Goal: Find specific page/section: Find specific page/section

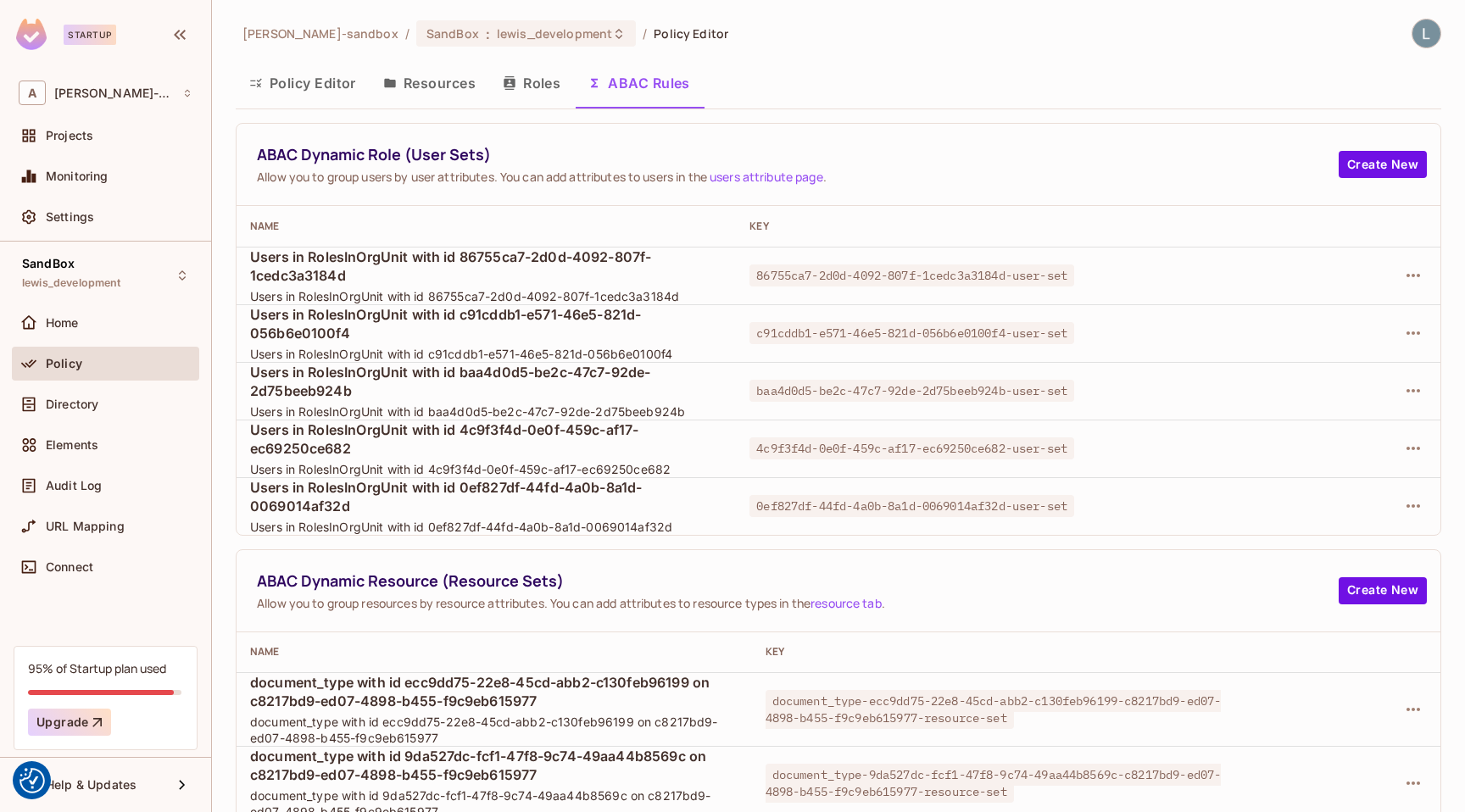
scroll to position [1478, 0]
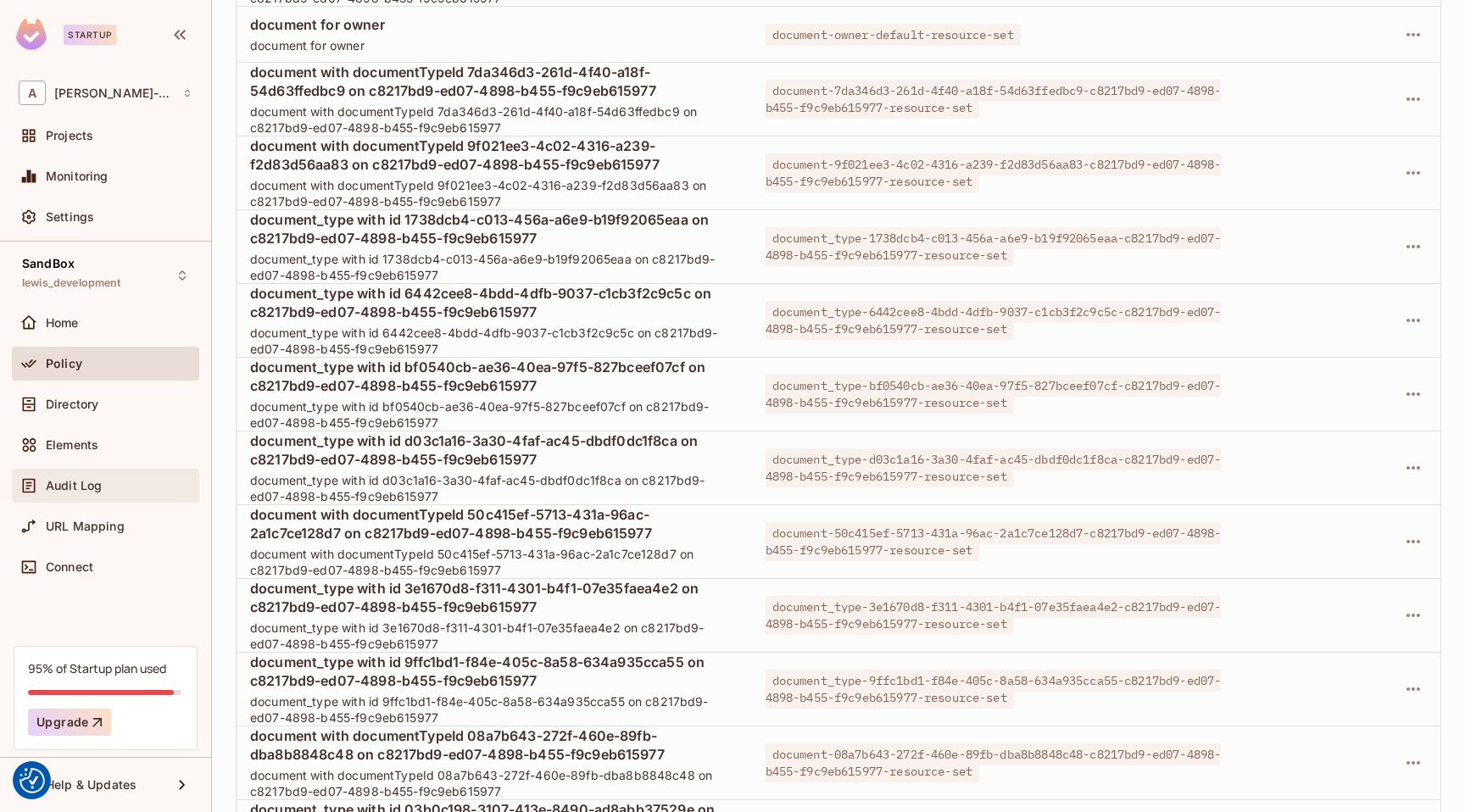
click at [103, 485] on div "Audit Log" at bounding box center [119, 485] width 147 height 13
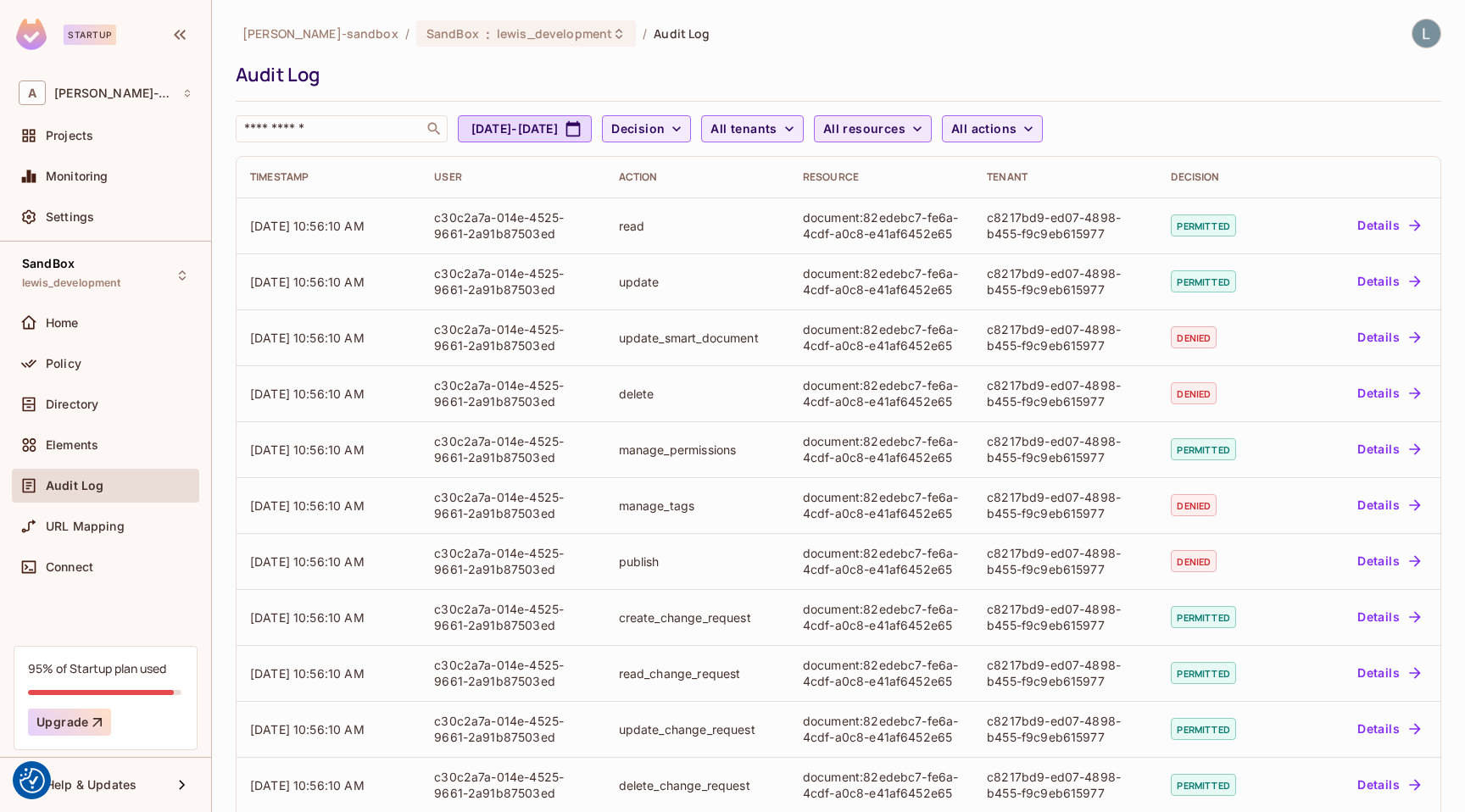
click at [932, 128] on button "All resources" at bounding box center [873, 128] width 118 height 27
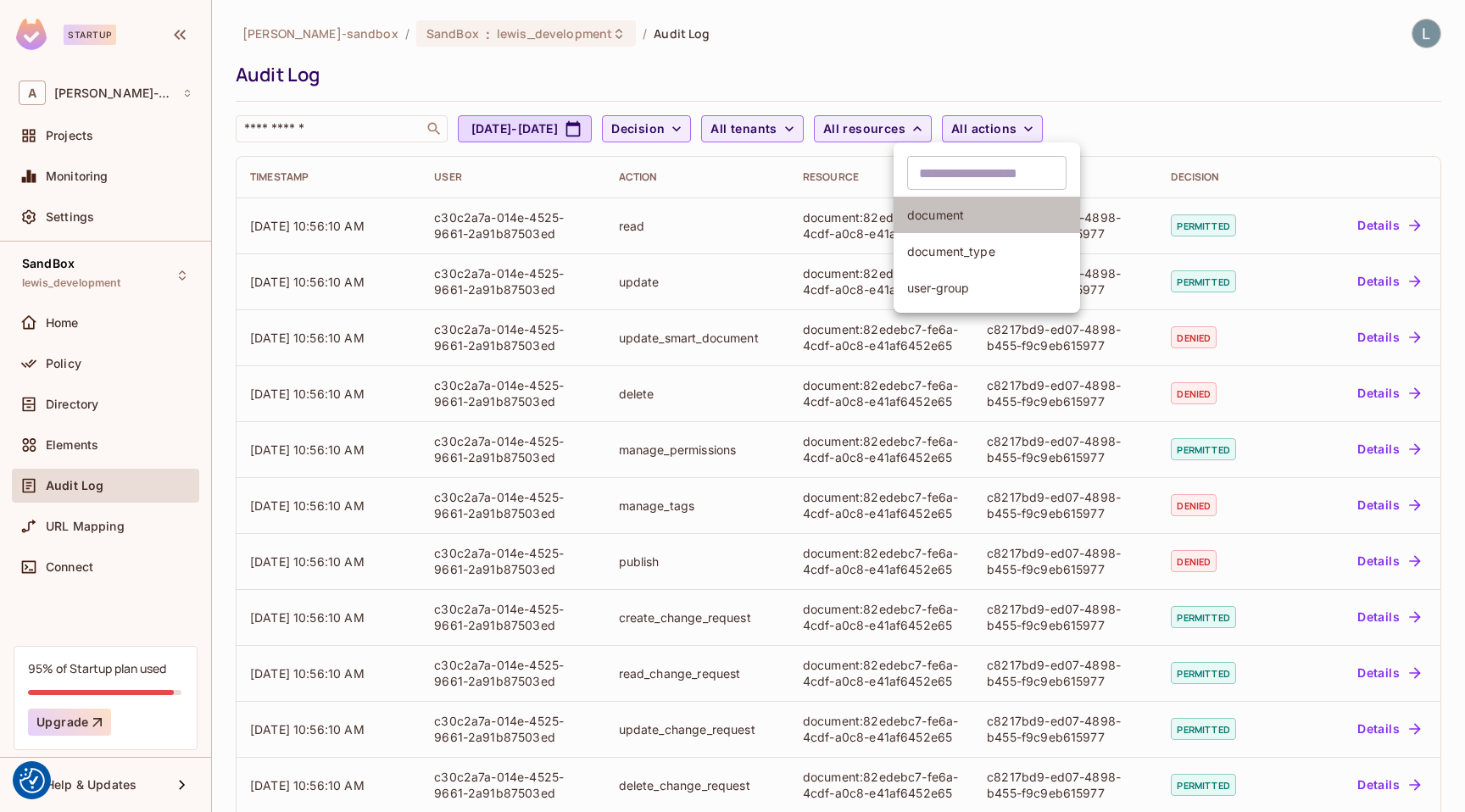
click at [952, 219] on span "document" at bounding box center [987, 214] width 159 height 16
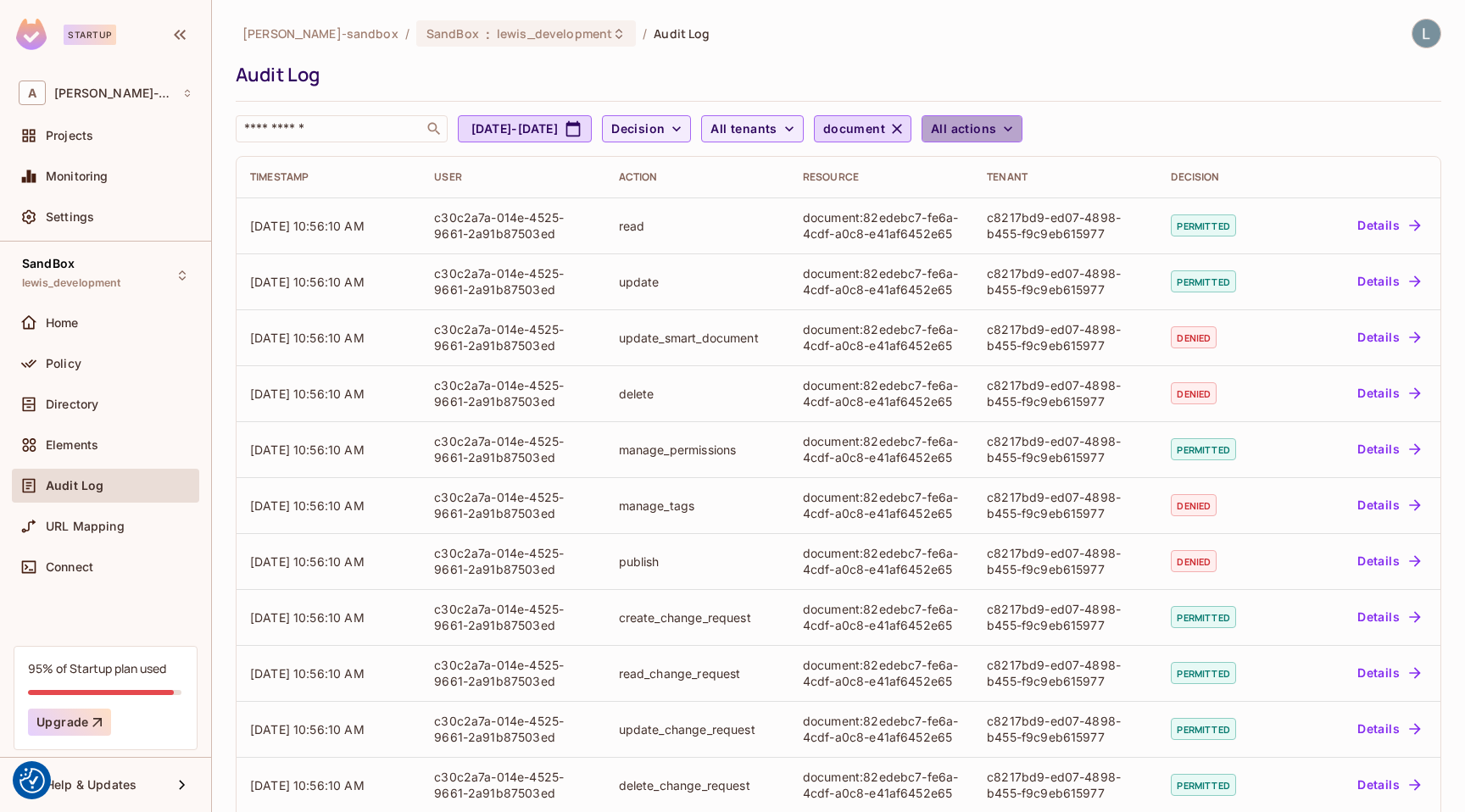
click at [997, 130] on span "All actions" at bounding box center [964, 129] width 66 height 22
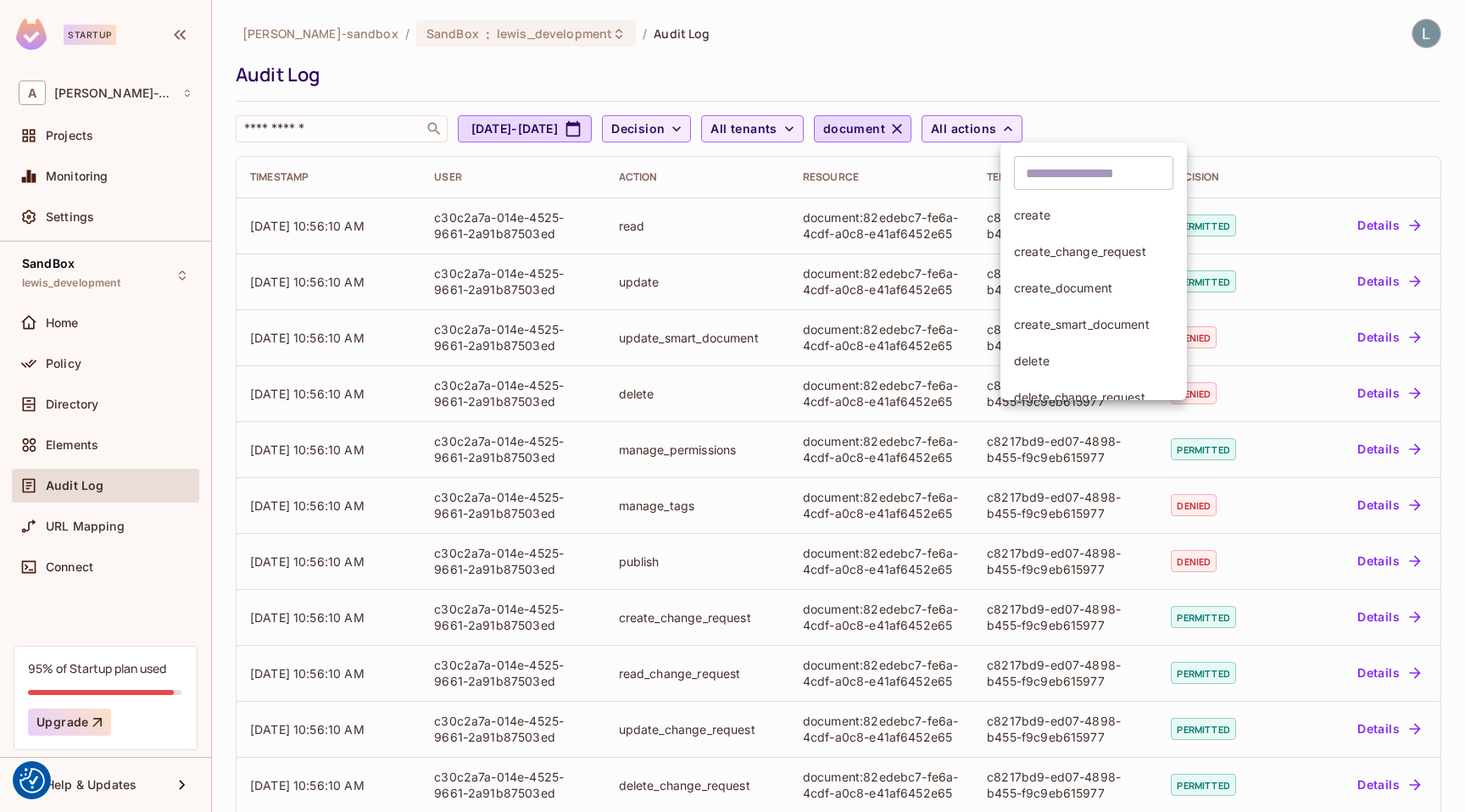
click at [1085, 254] on span "create_change_request" at bounding box center [1094, 251] width 159 height 16
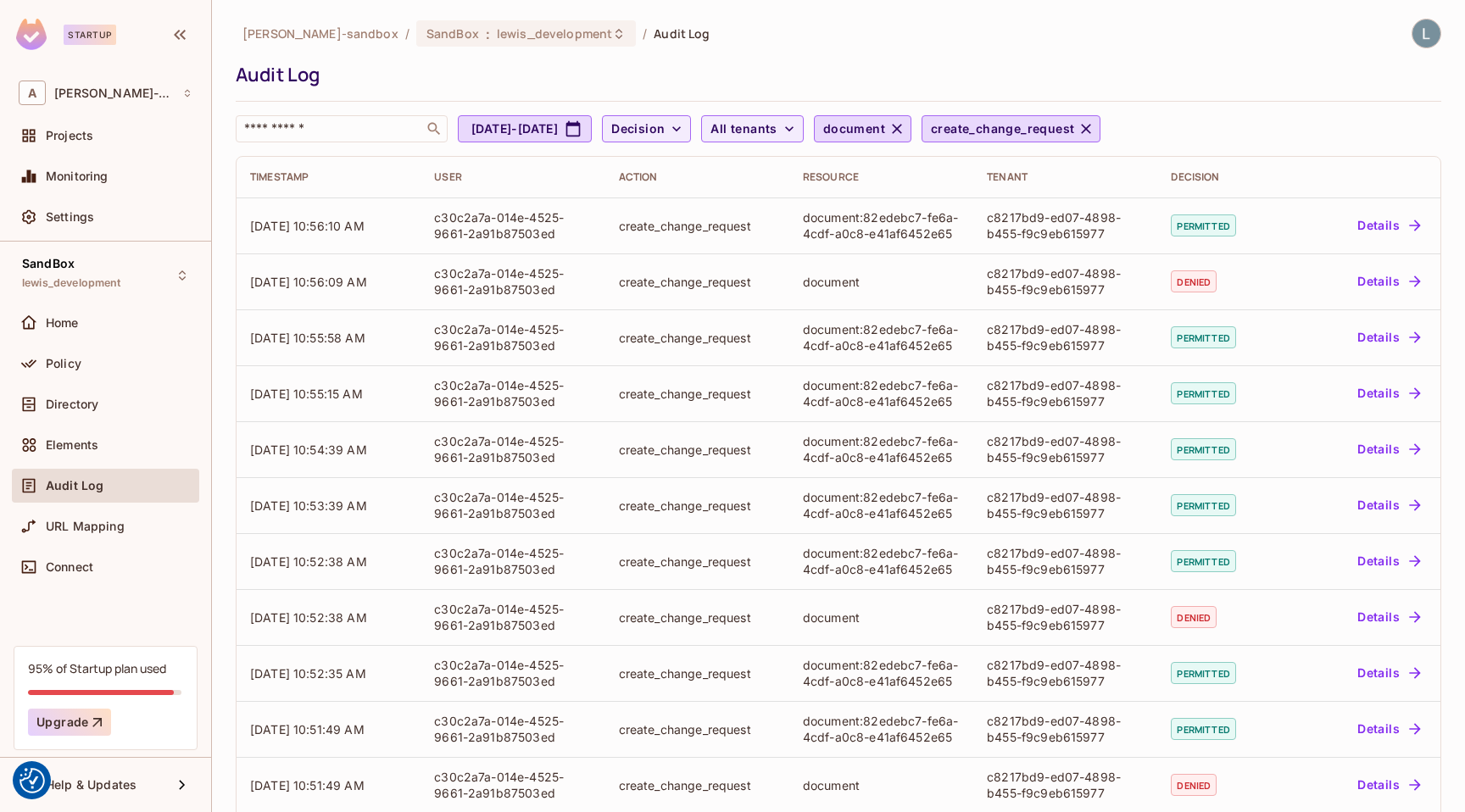
click at [935, 65] on div "Audit Log" at bounding box center [835, 74] width 1197 height 25
click at [1193, 43] on div "[PERSON_NAME]-sandbox / SandBox : lewis_development / Audit Log" at bounding box center [838, 34] width 1206 height 30
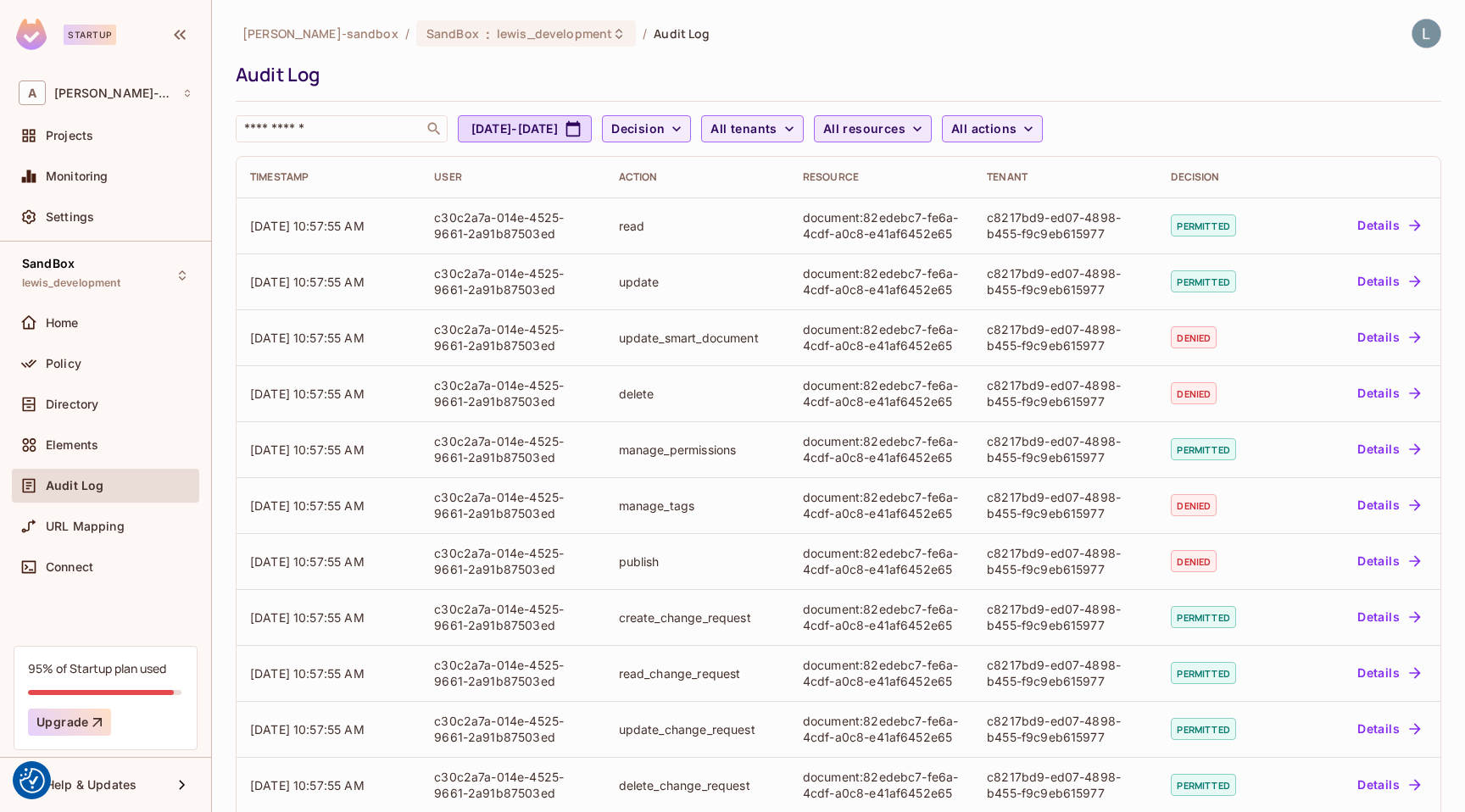
click at [906, 131] on span "All resources" at bounding box center [865, 129] width 82 height 22
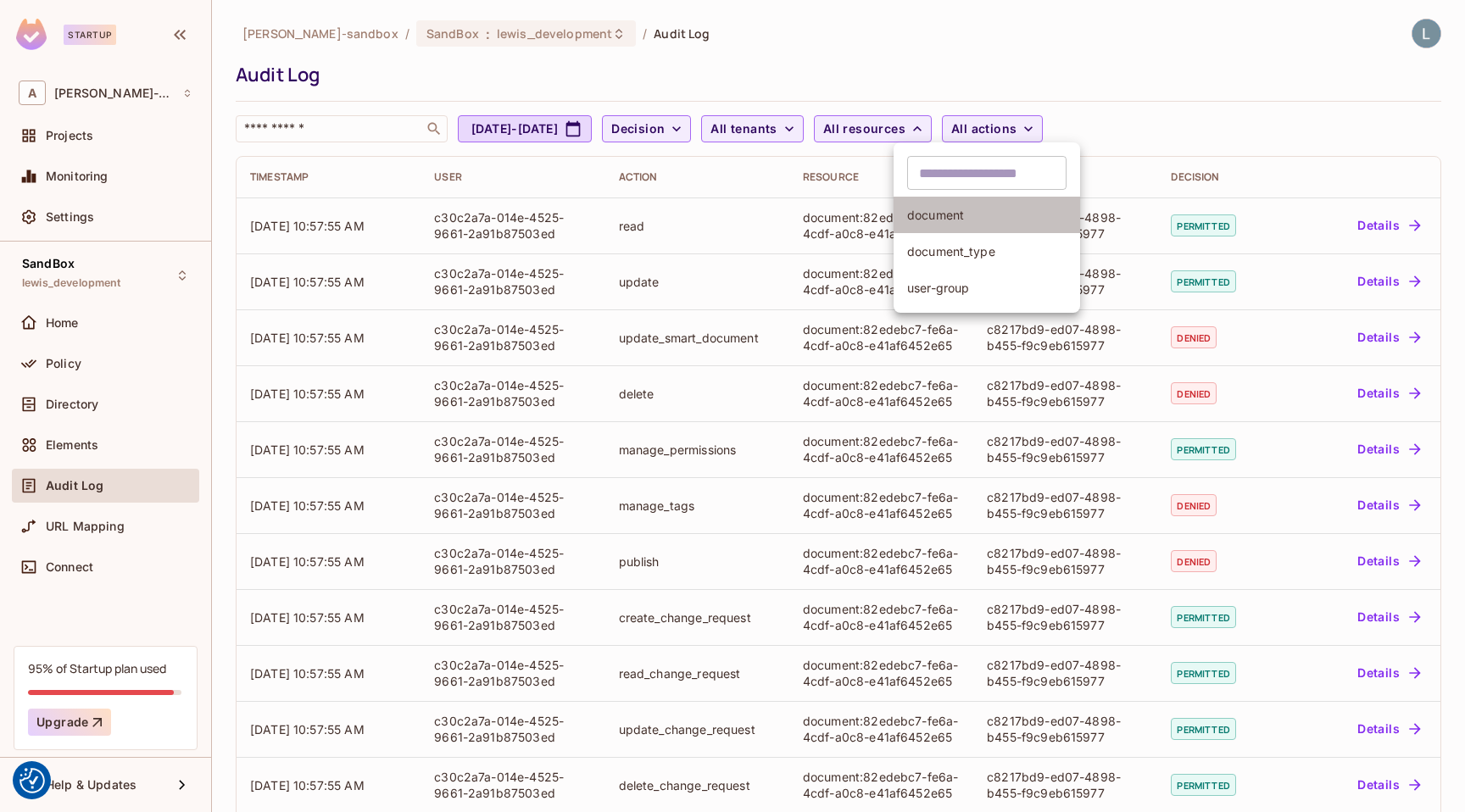
click at [947, 210] on span "document" at bounding box center [987, 214] width 159 height 16
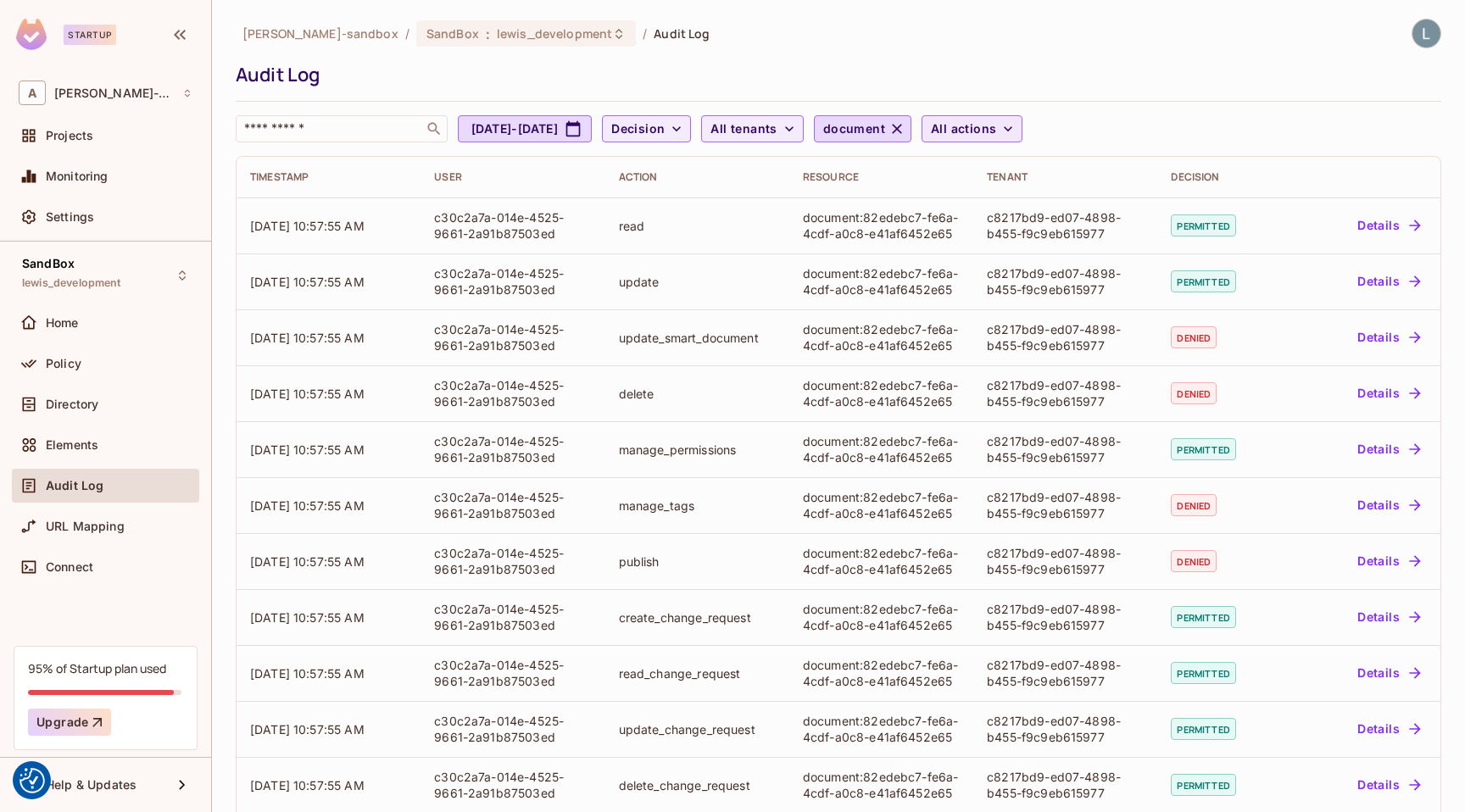
click at [1023, 129] on button "All actions" at bounding box center [972, 128] width 101 height 27
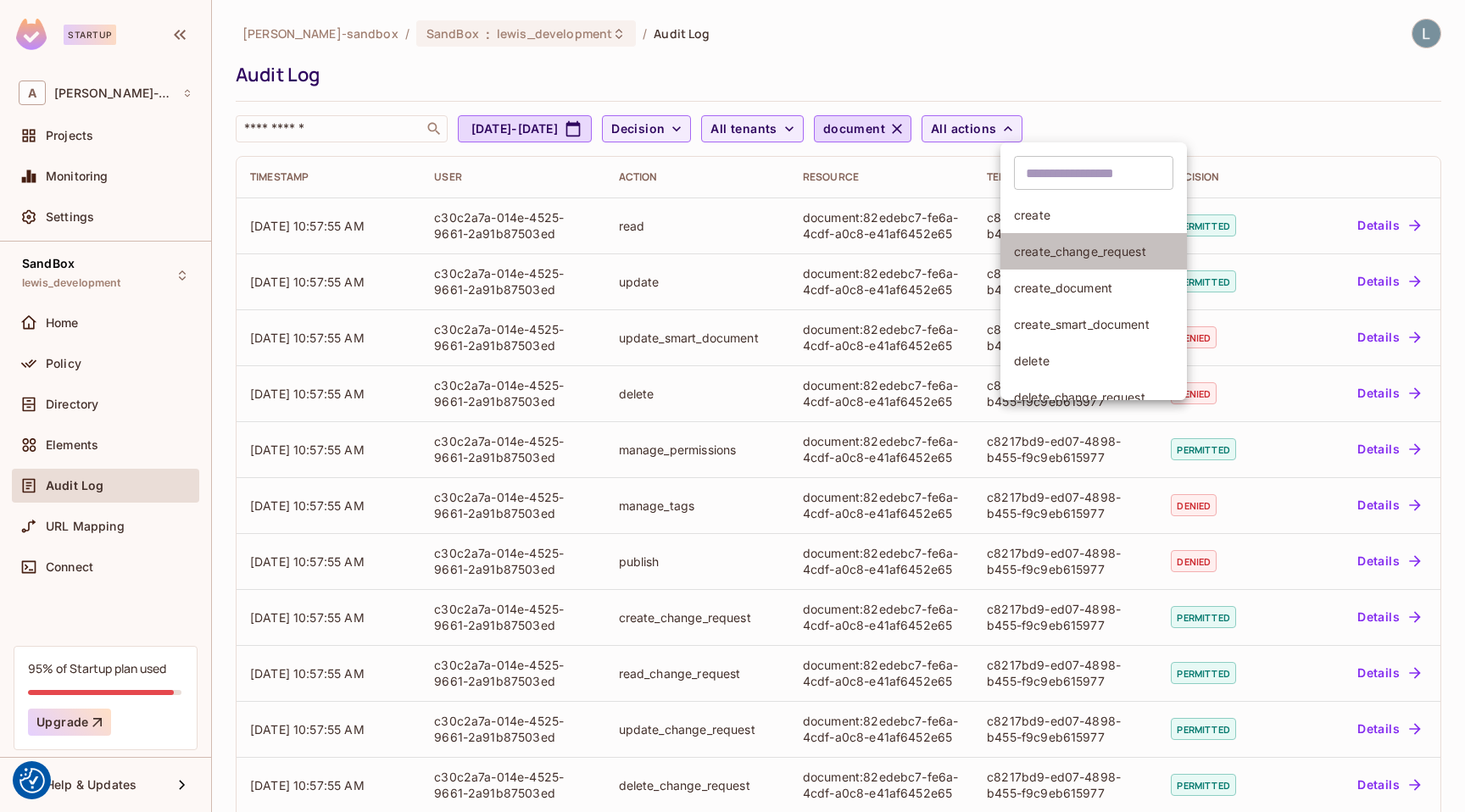
click at [1072, 242] on li "create_change_request" at bounding box center [1093, 251] width 186 height 37
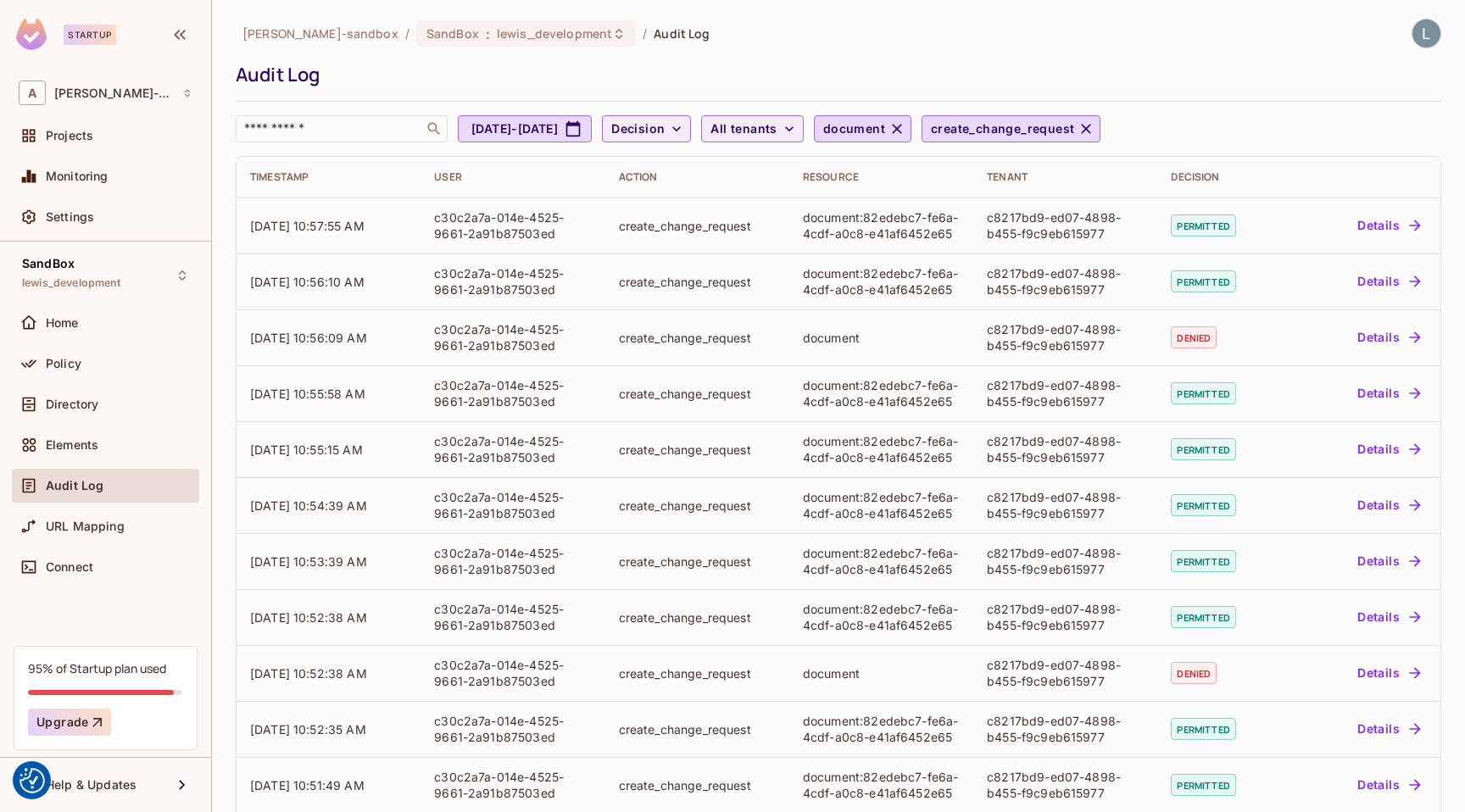
click at [1266, 111] on div "alex-trustflight-sandbox / SandBox : lewis_development / Audit Log Audit Log ​ …" at bounding box center [838, 81] width 1206 height 124
